Goal: Task Accomplishment & Management: Use online tool/utility

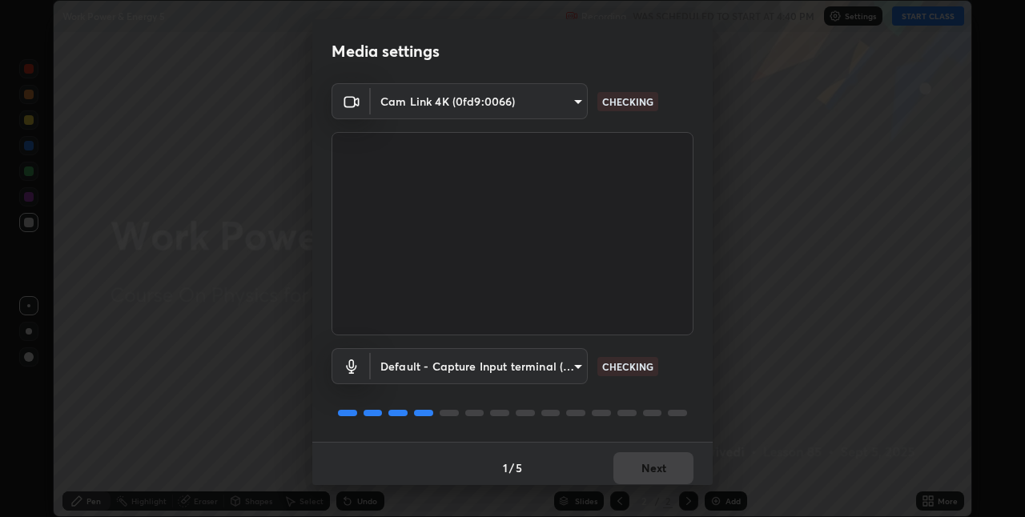
scroll to position [8, 0]
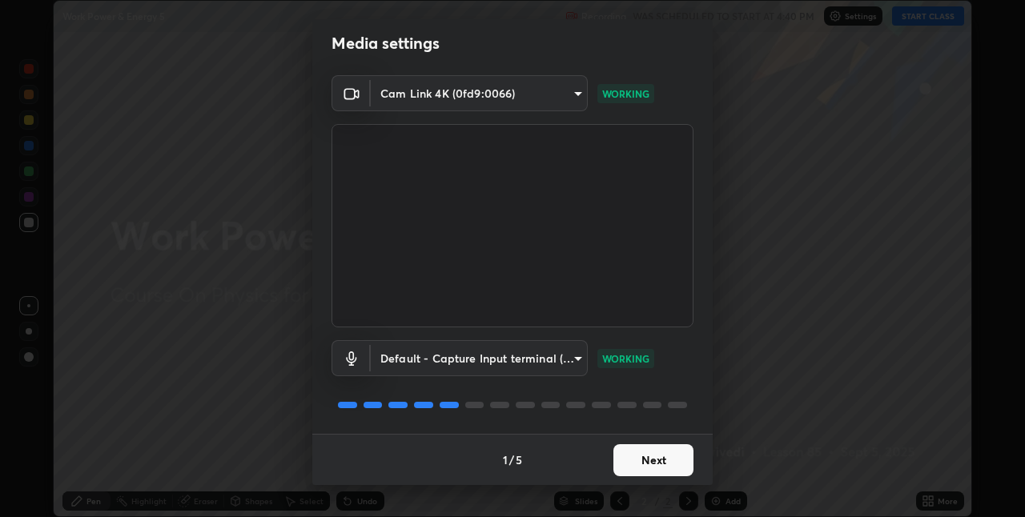
click at [670, 461] on button "Next" at bounding box center [653, 460] width 80 height 32
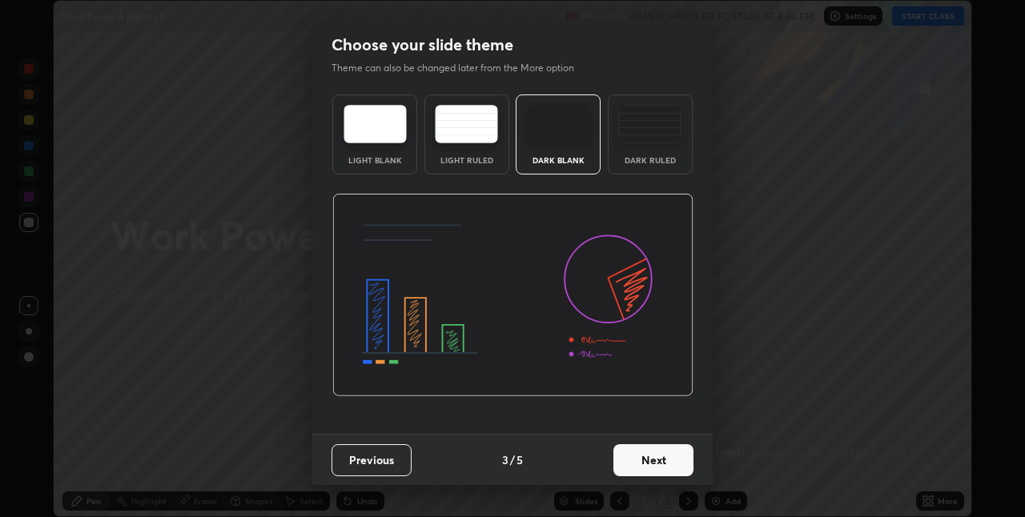
click at [664, 463] on button "Next" at bounding box center [653, 460] width 80 height 32
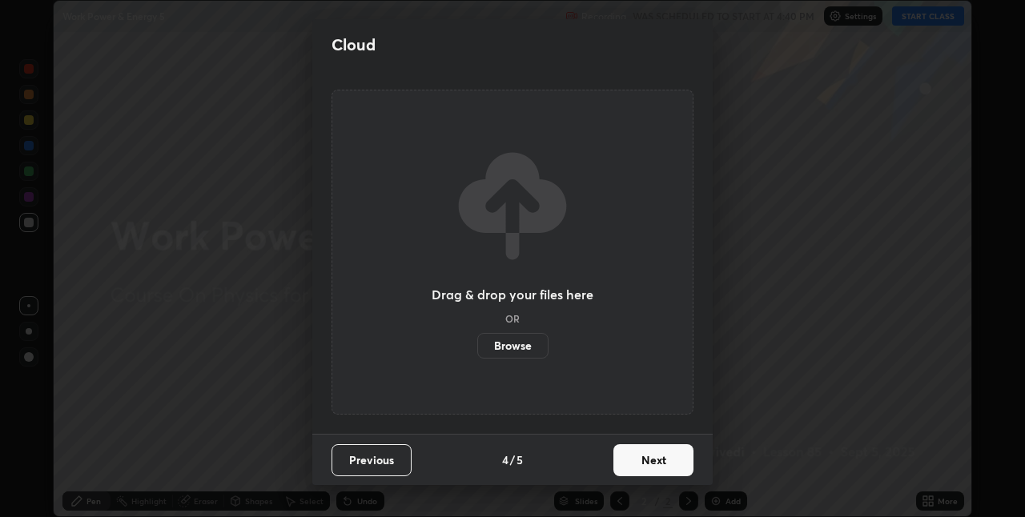
click at [673, 459] on button "Next" at bounding box center [653, 460] width 80 height 32
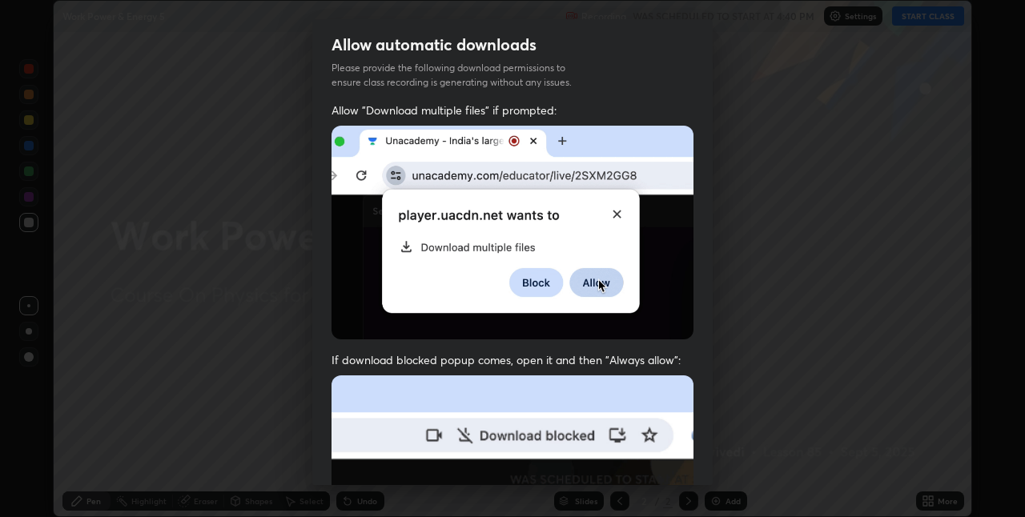
click at [50, 98] on div "Allow automatic downloads Please provide the following download permissions to …" at bounding box center [512, 258] width 1025 height 517
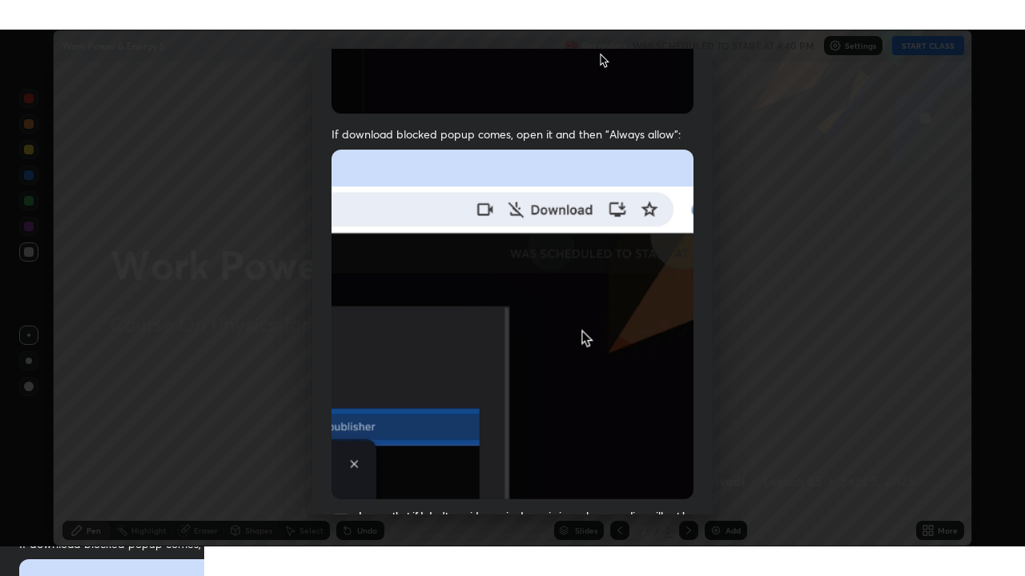
scroll to position [335, 0]
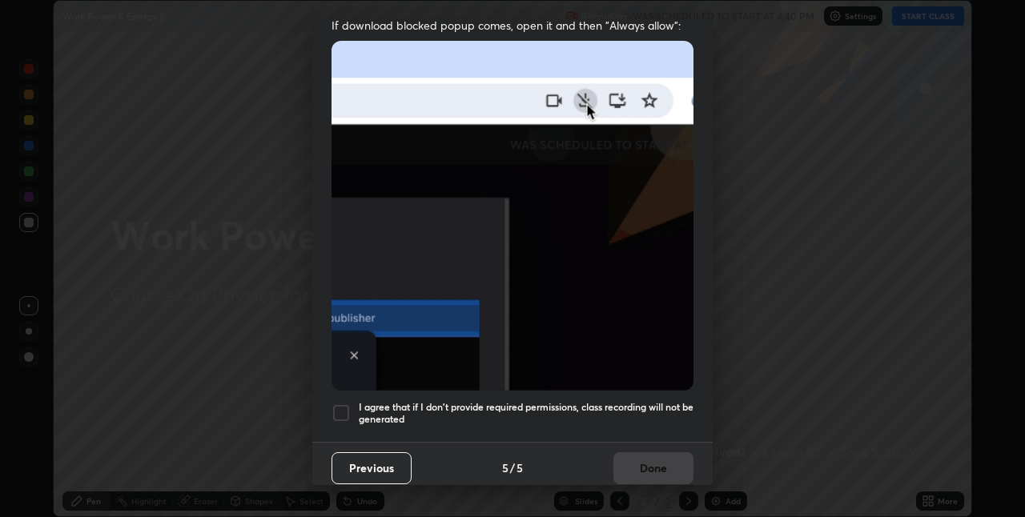
click at [656, 403] on h5 "I agree that if I don't provide required permissions, class recording will not …" at bounding box center [526, 413] width 335 height 25
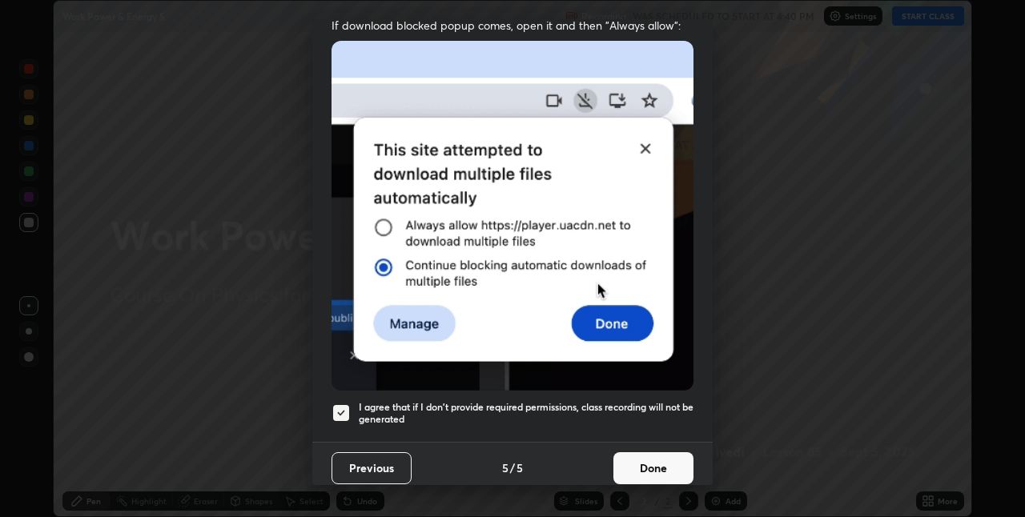
click at [663, 459] on button "Done" at bounding box center [653, 468] width 80 height 32
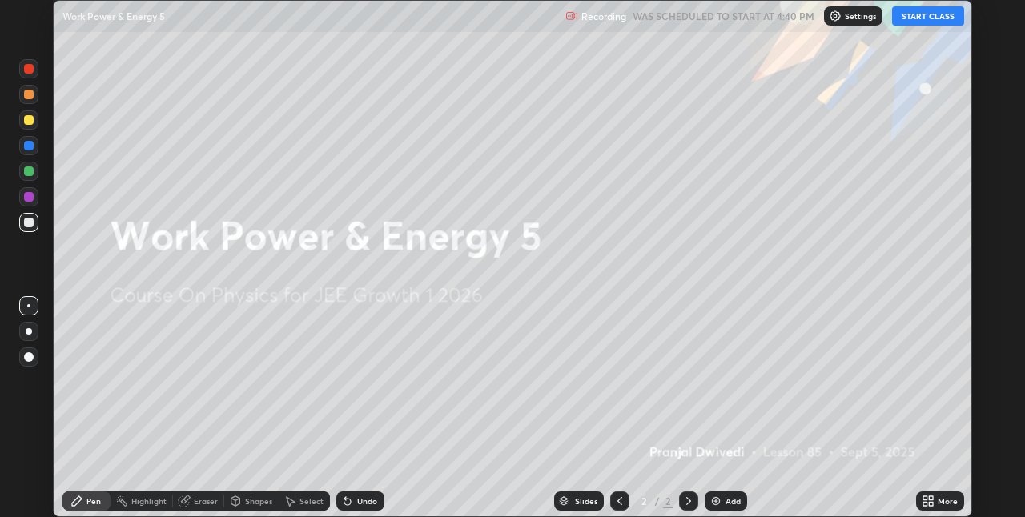
click at [928, 500] on icon at bounding box center [927, 501] width 13 height 13
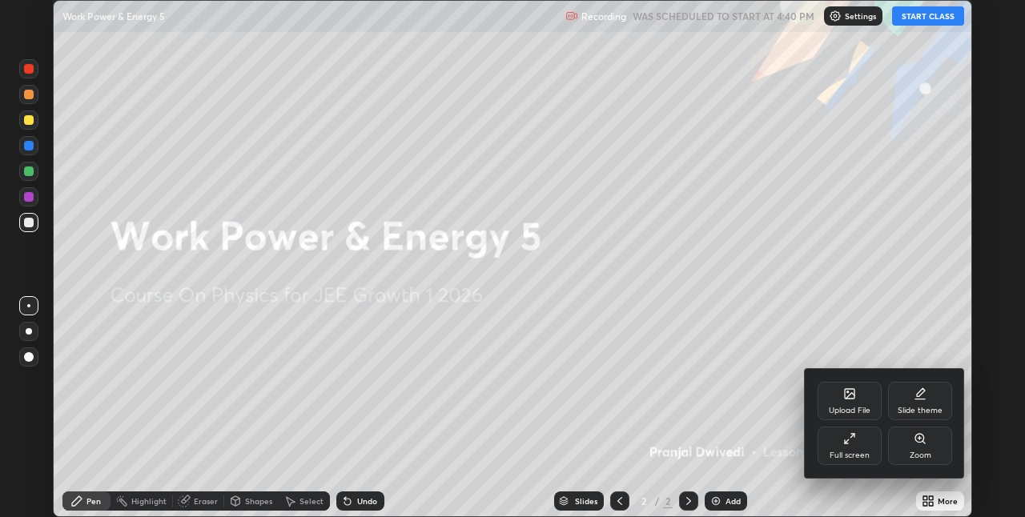
click at [863, 444] on div "Full screen" at bounding box center [849, 446] width 64 height 38
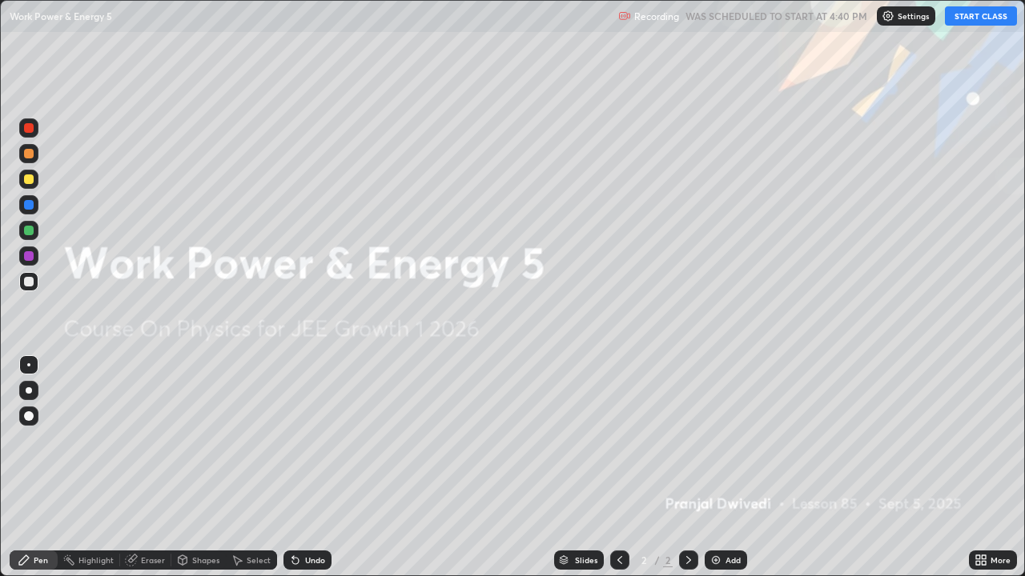
scroll to position [576, 1025]
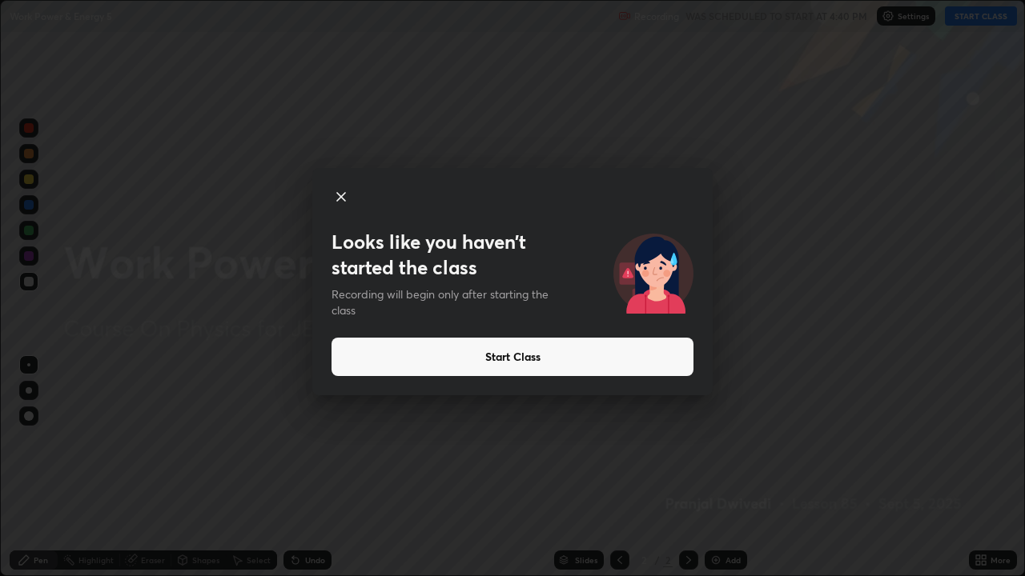
click at [584, 366] on button "Start Class" at bounding box center [512, 357] width 362 height 38
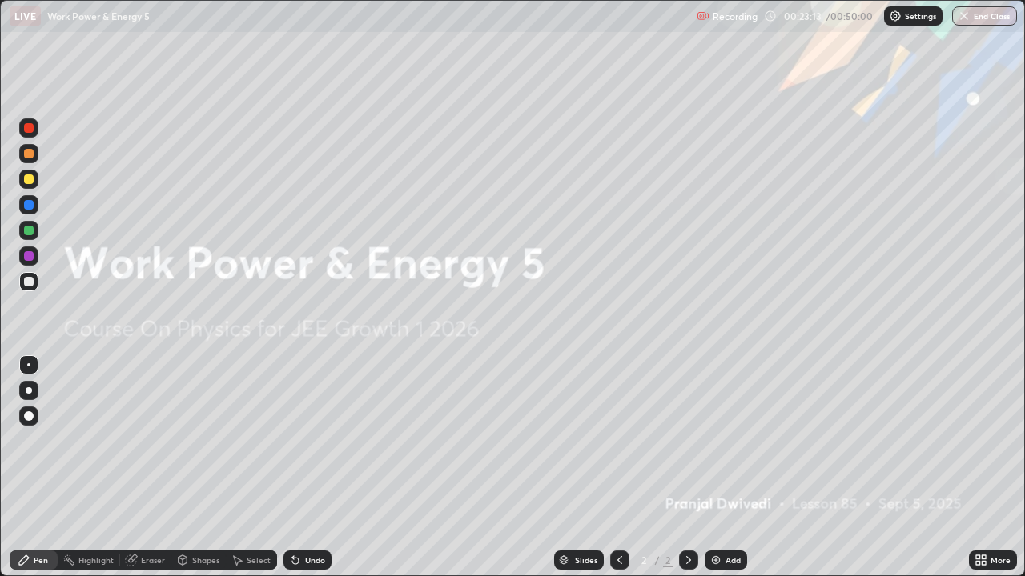
click at [305, 516] on div "Undo" at bounding box center [315, 560] width 20 height 8
click at [300, 516] on div "Undo" at bounding box center [307, 560] width 48 height 19
click at [299, 516] on icon at bounding box center [295, 560] width 13 height 13
click at [321, 516] on div "Undo" at bounding box center [315, 560] width 20 height 8
click at [978, 516] on icon at bounding box center [978, 563] width 4 height 4
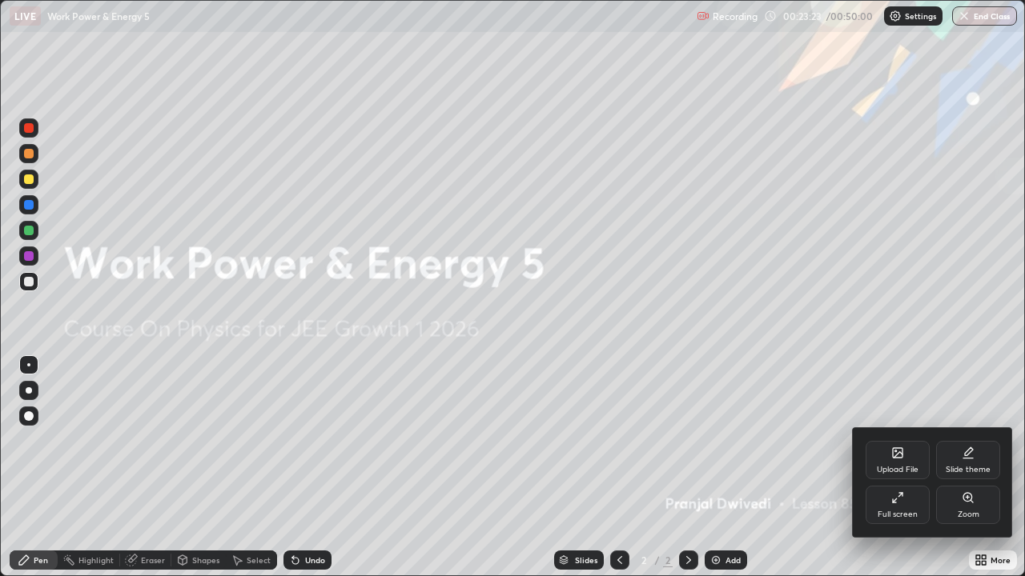
click at [767, 339] on div at bounding box center [512, 288] width 1025 height 576
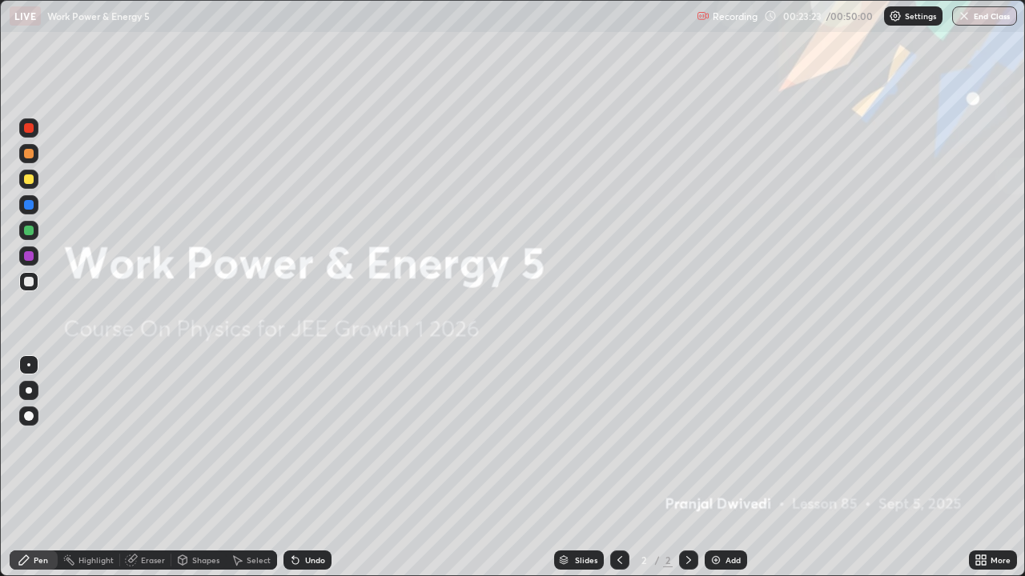
click at [768, 348] on div "Upload File Slide theme Full screen Zoom" at bounding box center [512, 288] width 1025 height 576
click at [465, 516] on div "Slides 2 / 2 Add" at bounding box center [649, 560] width 637 height 32
click at [560, 516] on icon at bounding box center [564, 558] width 8 height 4
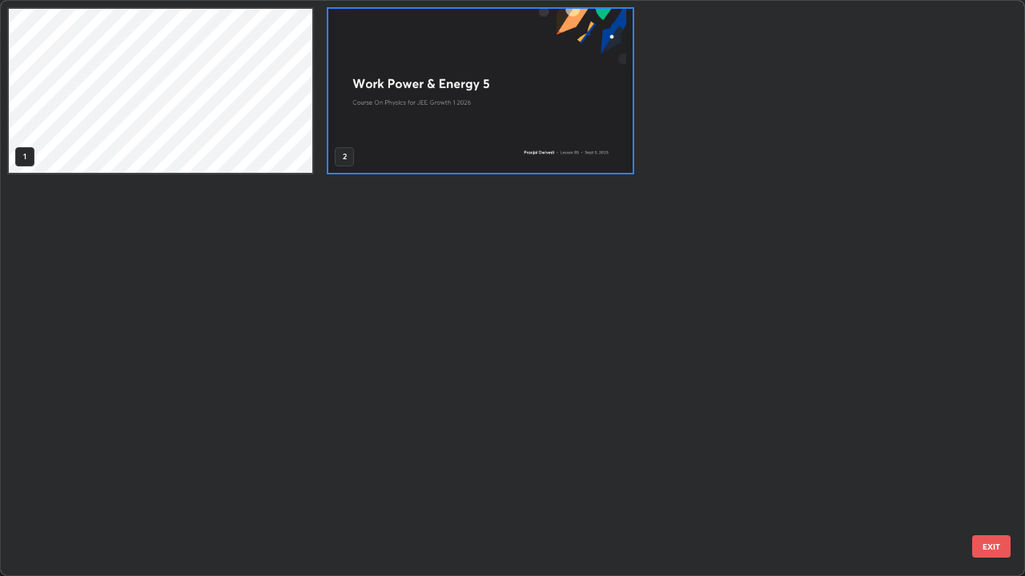
scroll to position [570, 1015]
click at [442, 104] on img "grid" at bounding box center [479, 91] width 303 height 164
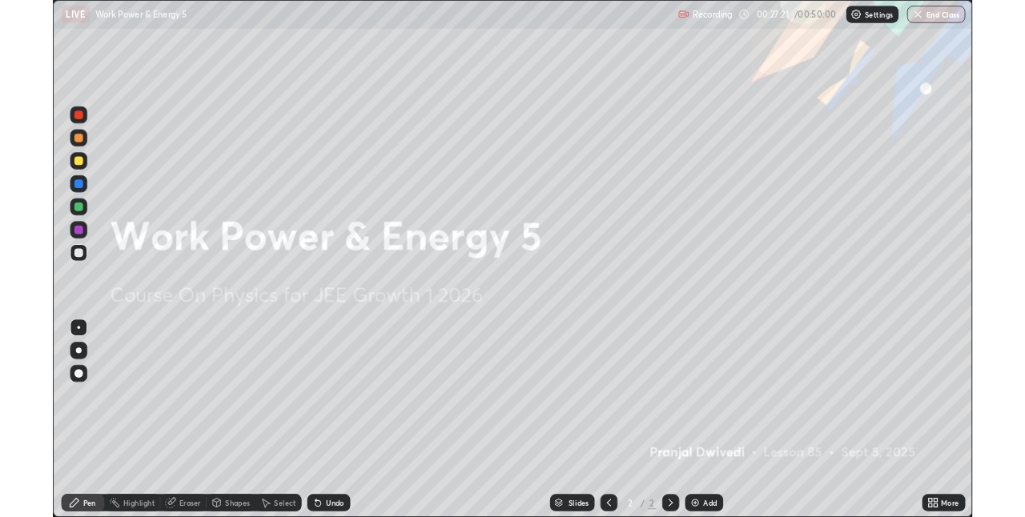
scroll to position [0, 0]
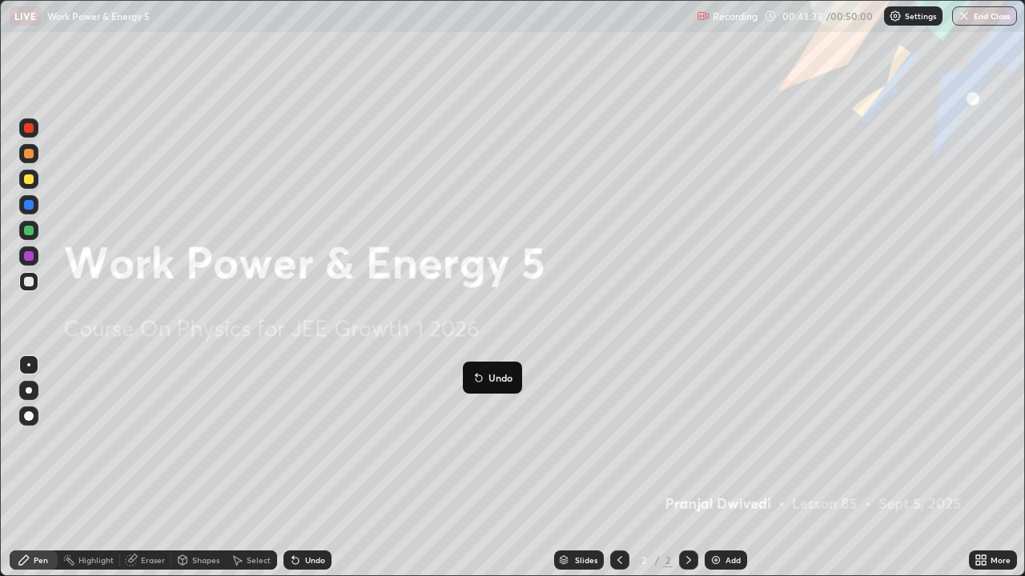
click at [987, 16] on button "End Class" at bounding box center [984, 15] width 65 height 19
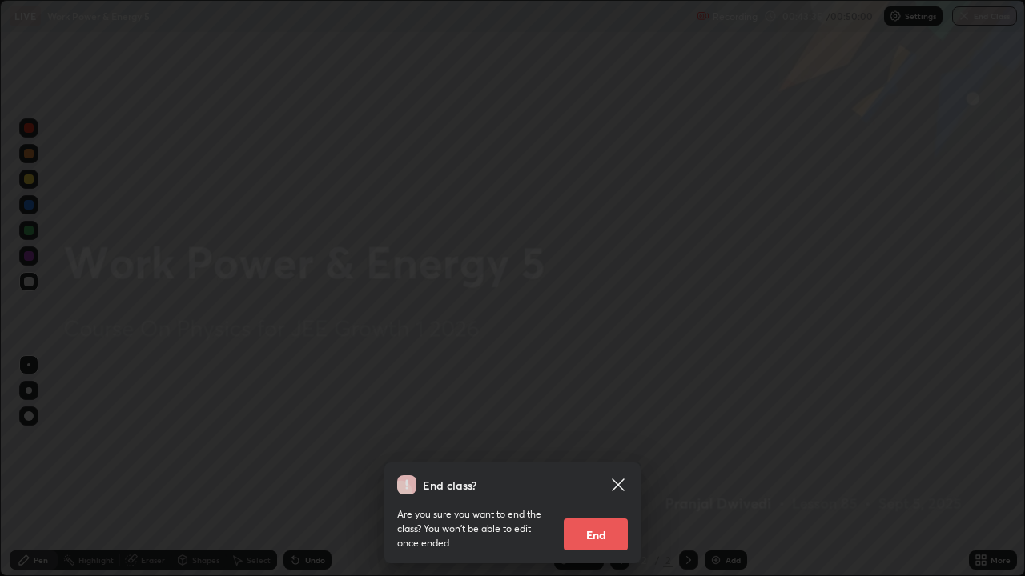
click at [604, 516] on button "End" at bounding box center [596, 535] width 64 height 32
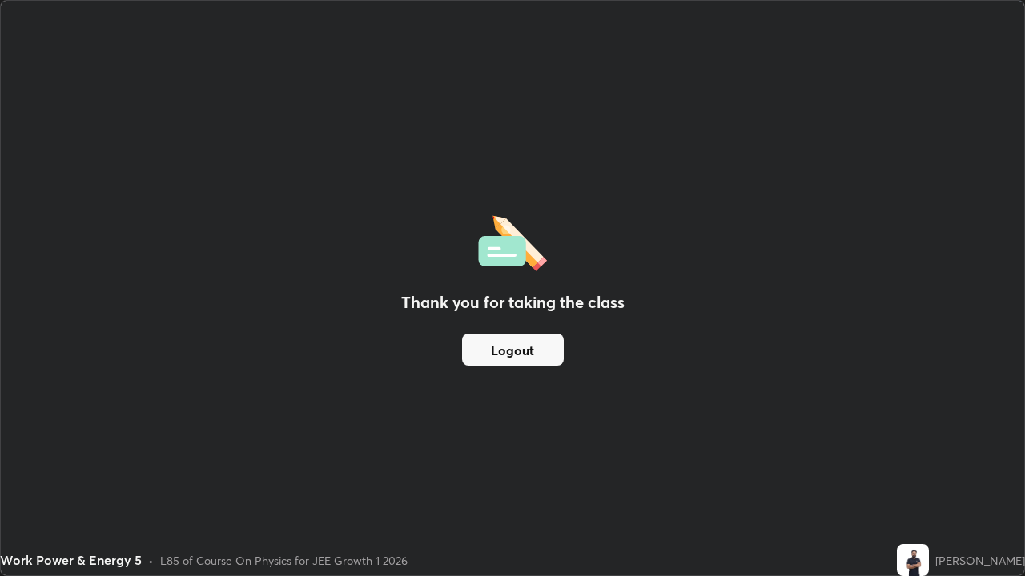
click at [592, 396] on div "Thank you for taking the class Logout" at bounding box center [512, 288] width 1023 height 575
click at [467, 397] on div "Thank you for taking the class Logout" at bounding box center [512, 288] width 1023 height 575
click at [498, 274] on div "Thank you for taking the class Logout" at bounding box center [512, 288] width 1023 height 575
click at [329, 318] on div "Thank you for taking the class Logout" at bounding box center [512, 288] width 1023 height 575
click at [479, 142] on div "Thank you for taking the class Logout" at bounding box center [512, 288] width 1023 height 575
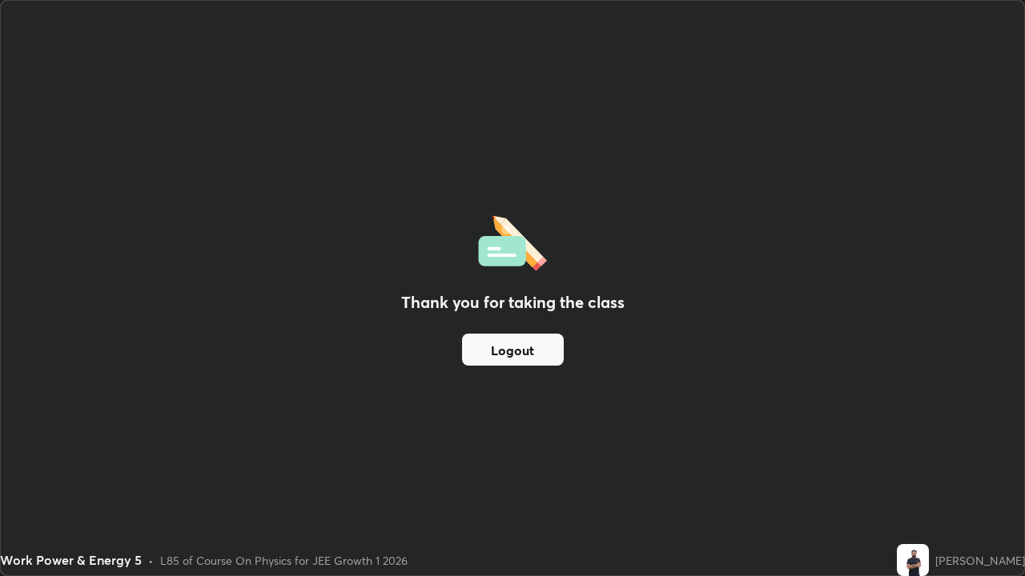
click at [534, 355] on button "Logout" at bounding box center [513, 350] width 102 height 32
click at [531, 355] on button "Logout" at bounding box center [513, 350] width 102 height 32
click at [532, 357] on button "Logout" at bounding box center [513, 350] width 102 height 32
click at [534, 355] on button "Logout" at bounding box center [513, 350] width 102 height 32
click at [535, 356] on button "Logout" at bounding box center [513, 350] width 102 height 32
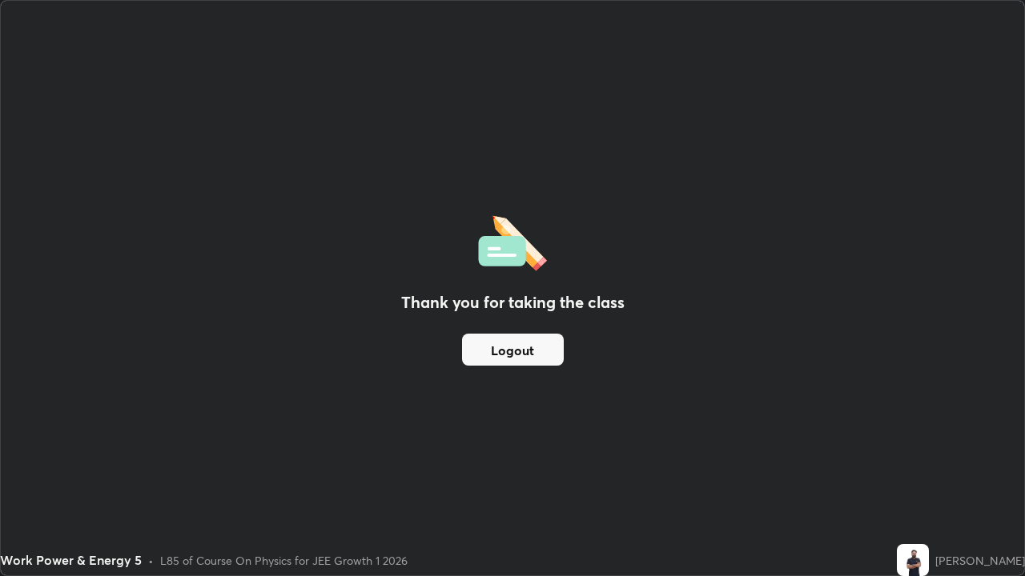
click at [536, 356] on button "Logout" at bounding box center [513, 350] width 102 height 32
click at [536, 353] on button "Logout" at bounding box center [513, 350] width 102 height 32
click at [536, 354] on button "Logout" at bounding box center [513, 350] width 102 height 32
click at [536, 355] on button "Logout" at bounding box center [513, 350] width 102 height 32
click at [538, 355] on button "Logout" at bounding box center [513, 350] width 102 height 32
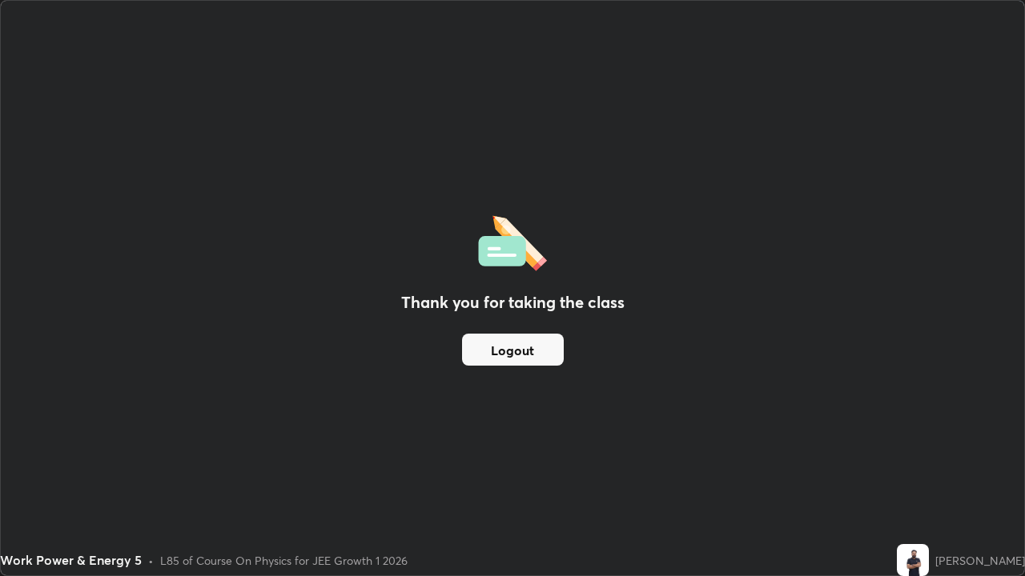
click at [539, 358] on button "Logout" at bounding box center [513, 350] width 102 height 32
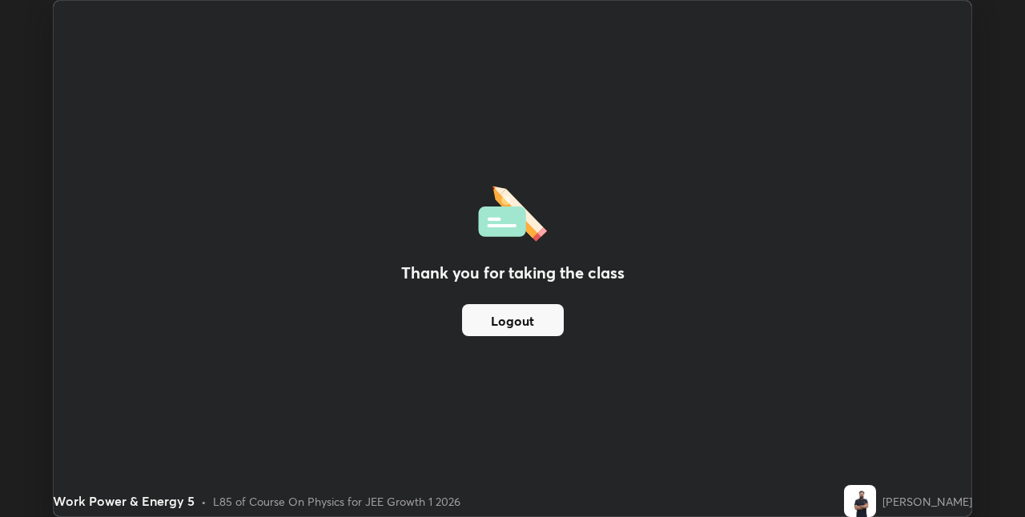
scroll to position [79528, 79020]
